Goal: Information Seeking & Learning: Learn about a topic

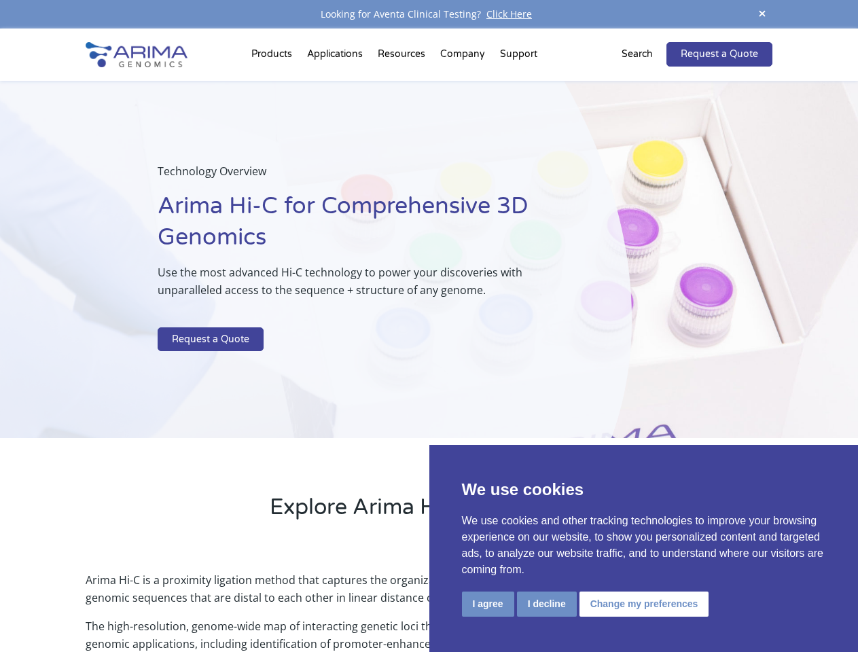
click at [428, 326] on p at bounding box center [360, 319] width 405 height 18
click at [488, 604] on button "I agree" at bounding box center [488, 603] width 52 height 25
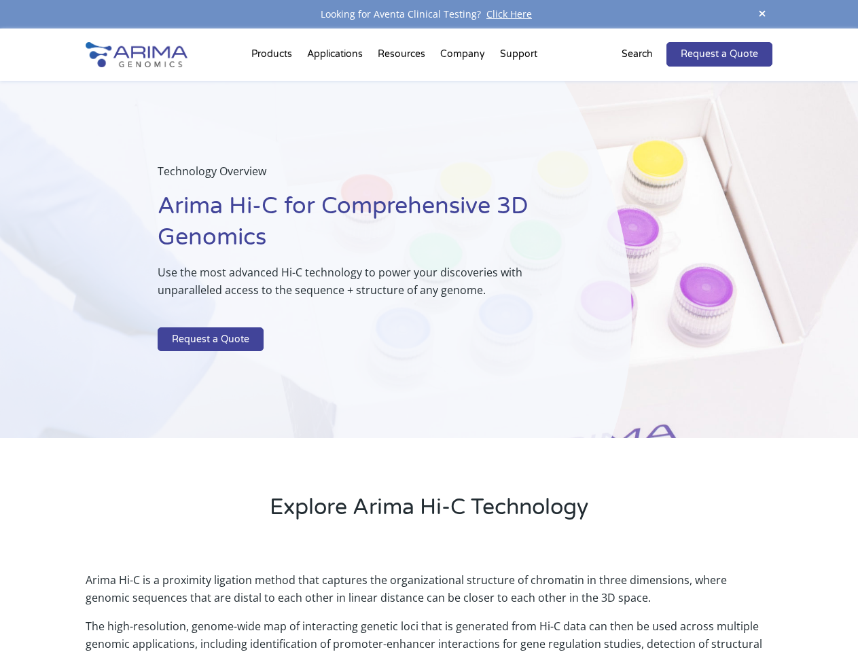
click at [546, 604] on p "Arima Hi-C is a proximity ligation method that captures the organizational stru…" at bounding box center [429, 594] width 686 height 46
click at [642, 604] on p "Arima Hi-C is a proximity ligation method that captures the organizational stru…" at bounding box center [429, 594] width 686 height 46
click at [762, 14] on span at bounding box center [762, 14] width 20 height 18
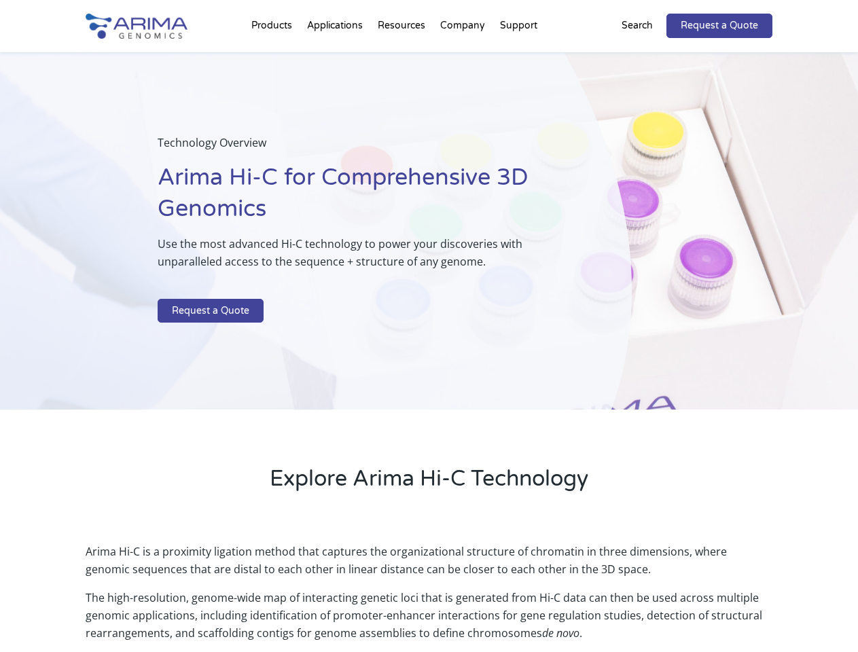
click at [428, 340] on div "Technology Overview Arima Hi-C for Comprehensive 3D Genomics Use the most advan…" at bounding box center [315, 231] width 631 height 358
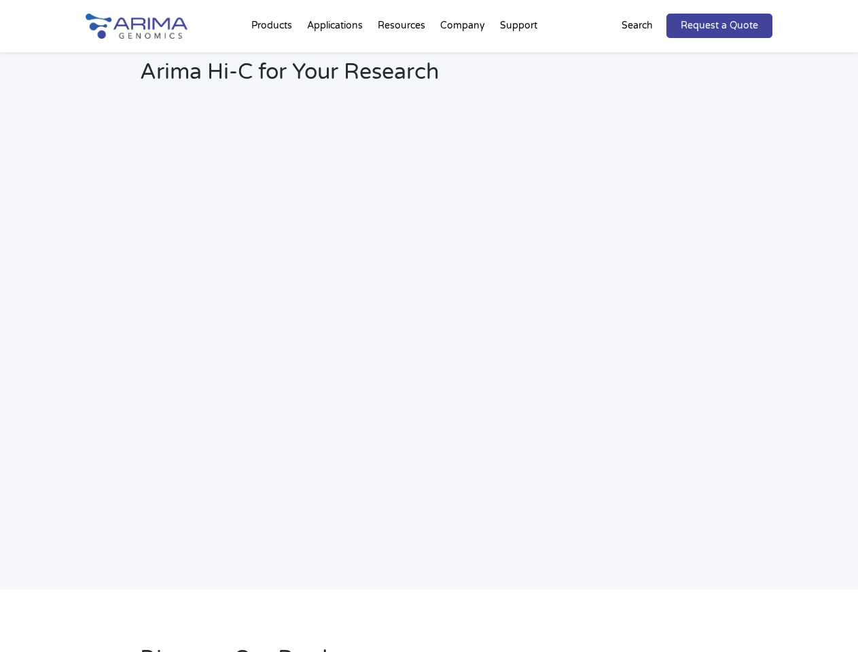
click at [463, 57] on h2 "Webinar: Hear More About the Benefits of Arima Hi-C for Your Research" at bounding box center [365, 61] width 451 height 71
click at [518, 57] on h2 "Webinar: Hear More About the Benefits of Arima Hi-C for Your Research" at bounding box center [365, 61] width 451 height 71
